Goal: Task Accomplishment & Management: Use online tool/utility

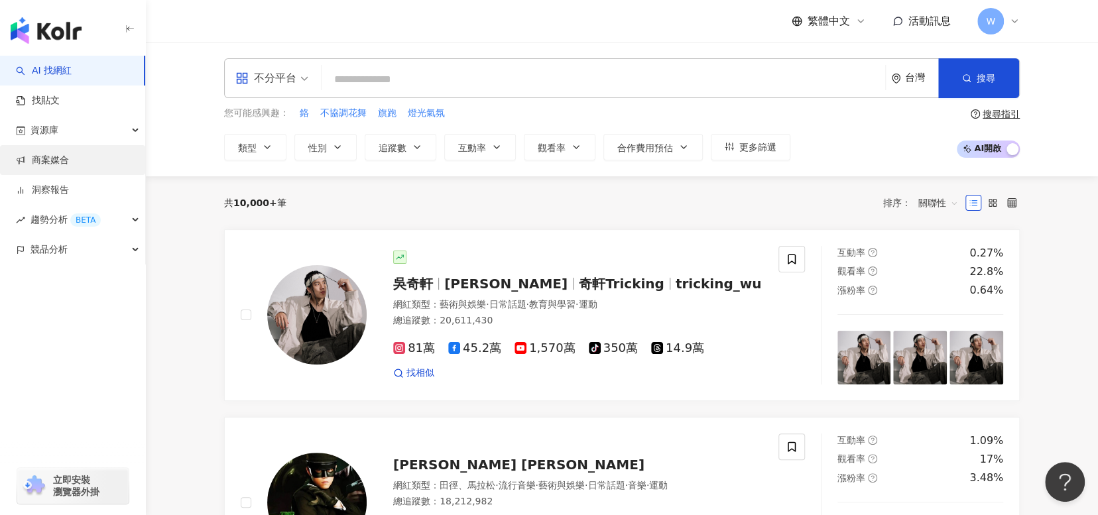
click at [69, 166] on link "商案媒合" at bounding box center [42, 160] width 53 height 13
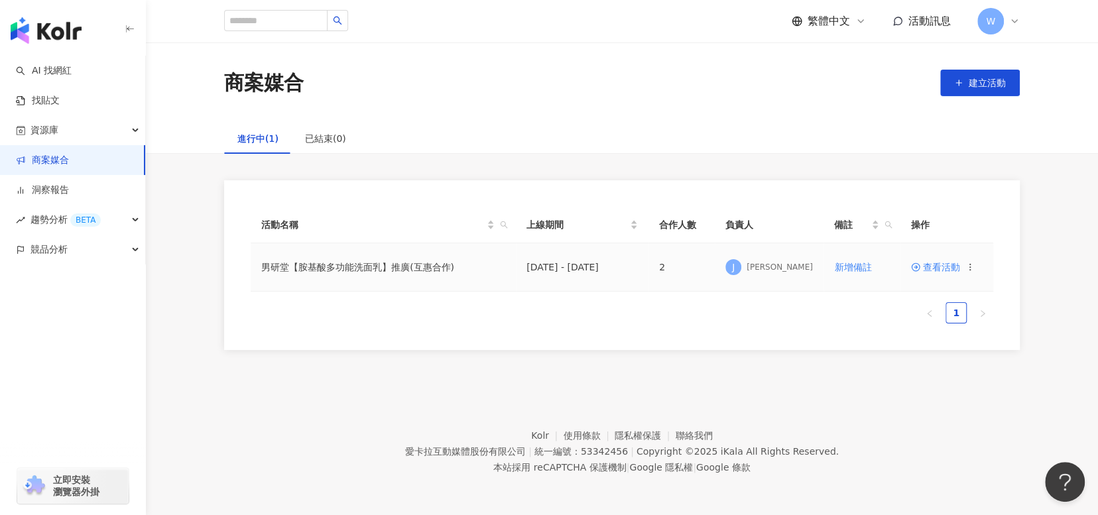
click at [933, 264] on span "查看活動" at bounding box center [935, 267] width 49 height 9
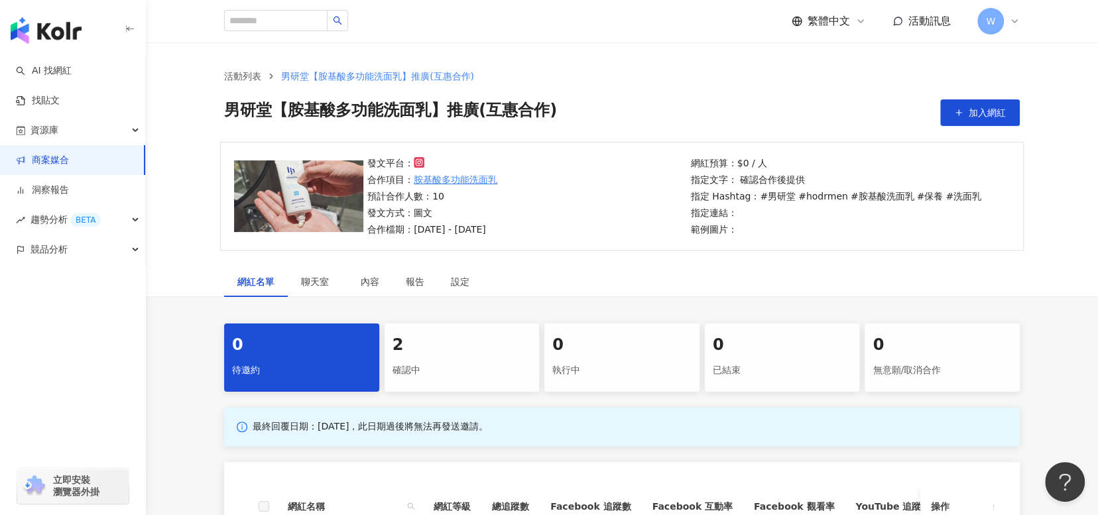
click at [466, 372] on div "確認中" at bounding box center [461, 370] width 139 height 23
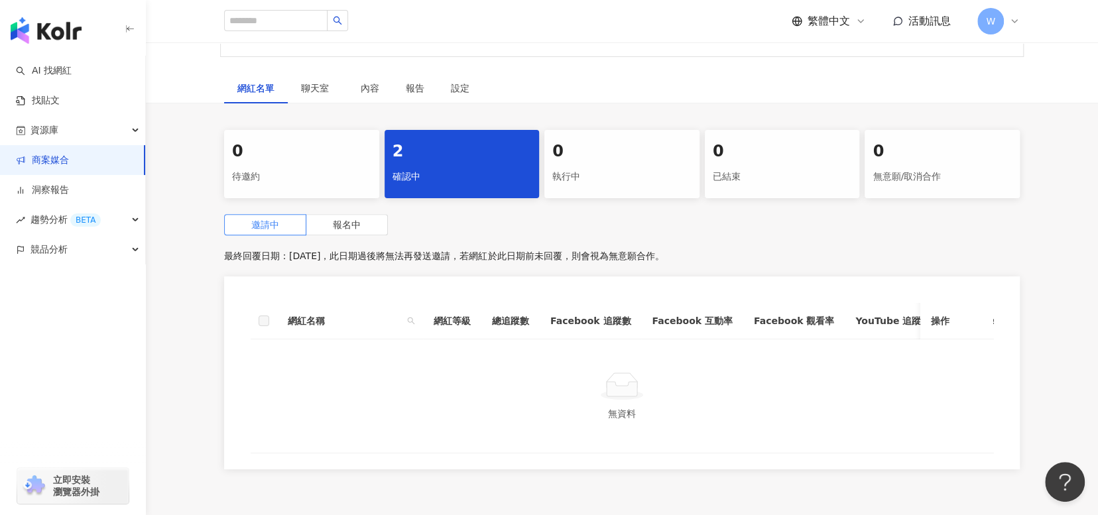
scroll to position [312, 0]
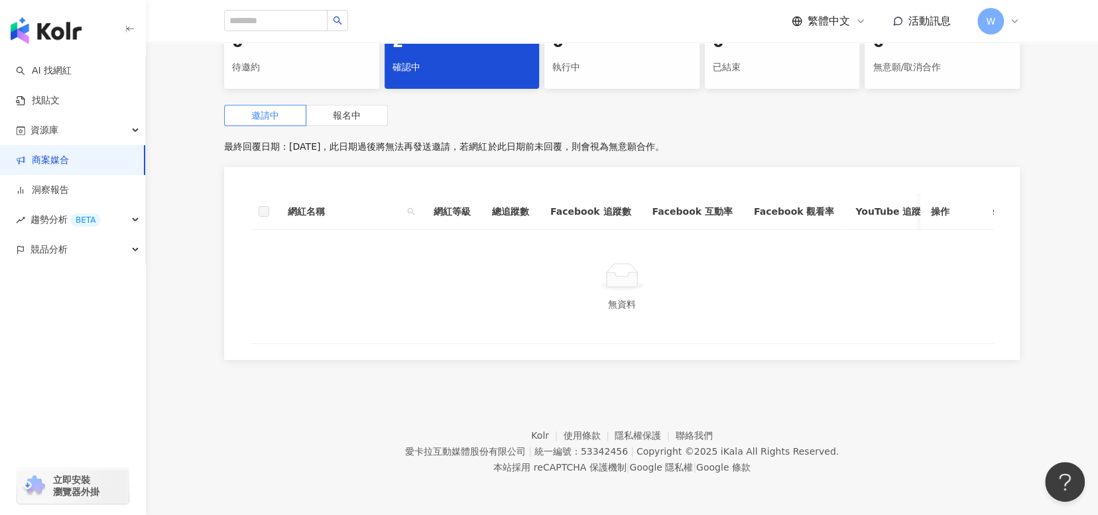
click at [263, 403] on footer "Kolr 使用條款 隱私權保護 聯絡我們 愛卡拉互動媒體股份有限公司 | 統一編號：53342456 | Copyright © 2025 iKala All…" at bounding box center [622, 441] width 952 height 147
click at [60, 98] on link "找貼文" at bounding box center [38, 100] width 44 height 13
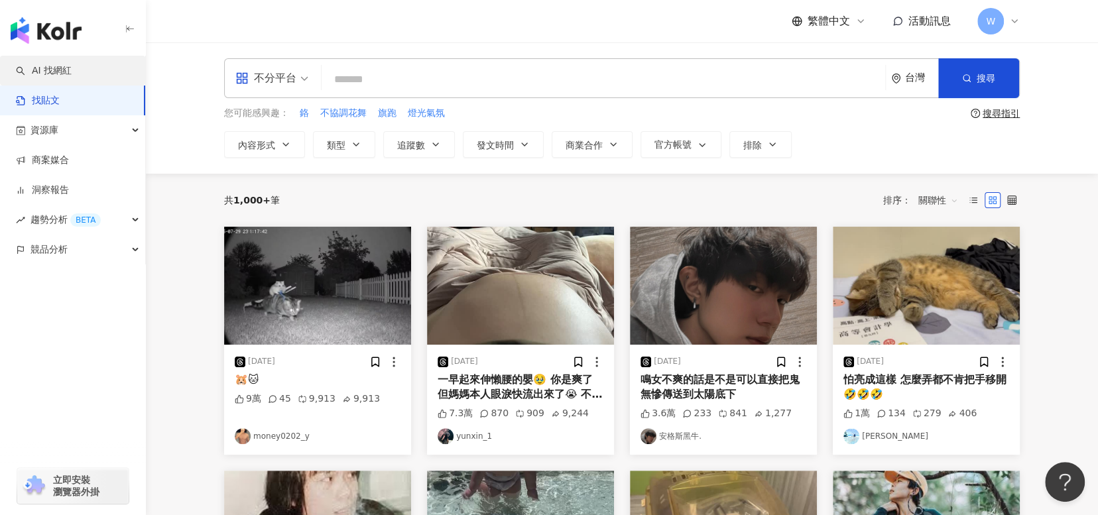
click at [72, 70] on link "AI 找網紅" at bounding box center [44, 70] width 56 height 13
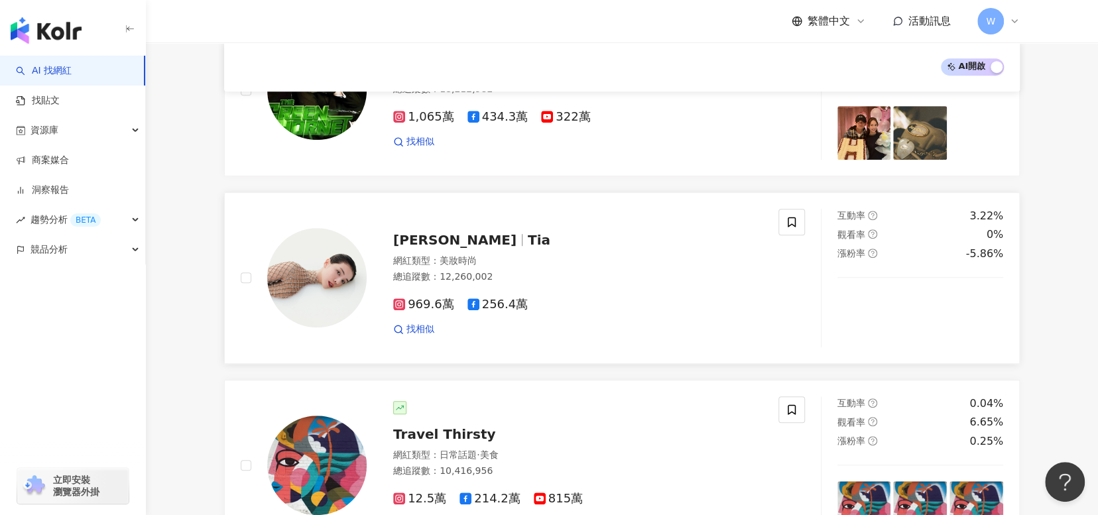
scroll to position [530, 0]
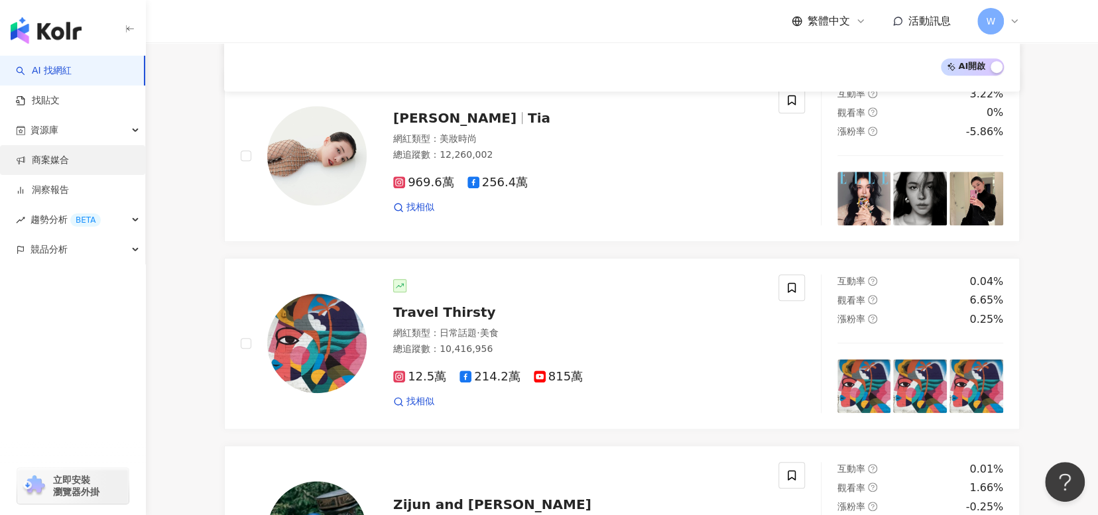
click at [69, 154] on link "商案媒合" at bounding box center [42, 160] width 53 height 13
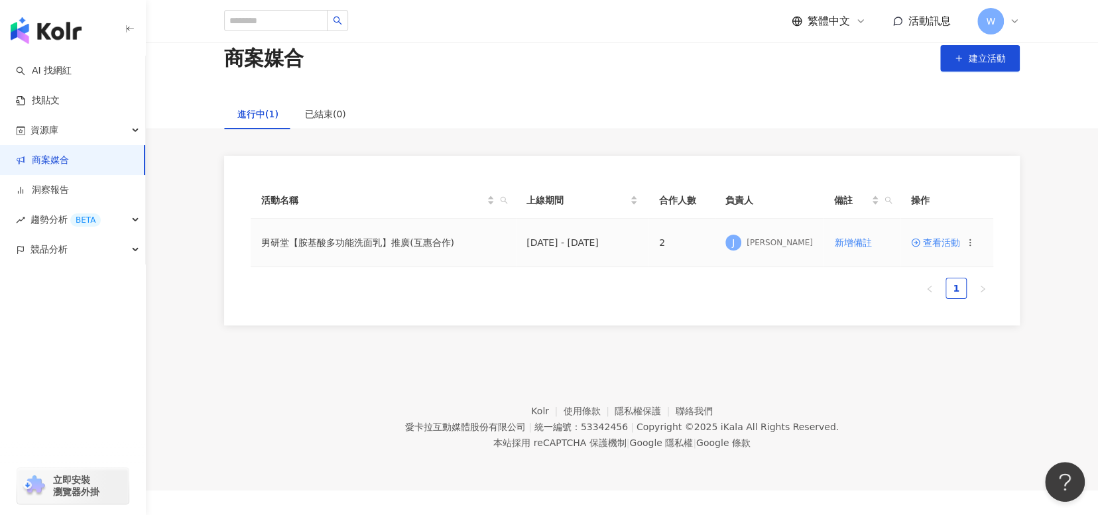
scroll to position [61, 0]
